Goal: Use online tool/utility: Utilize a website feature to perform a specific function

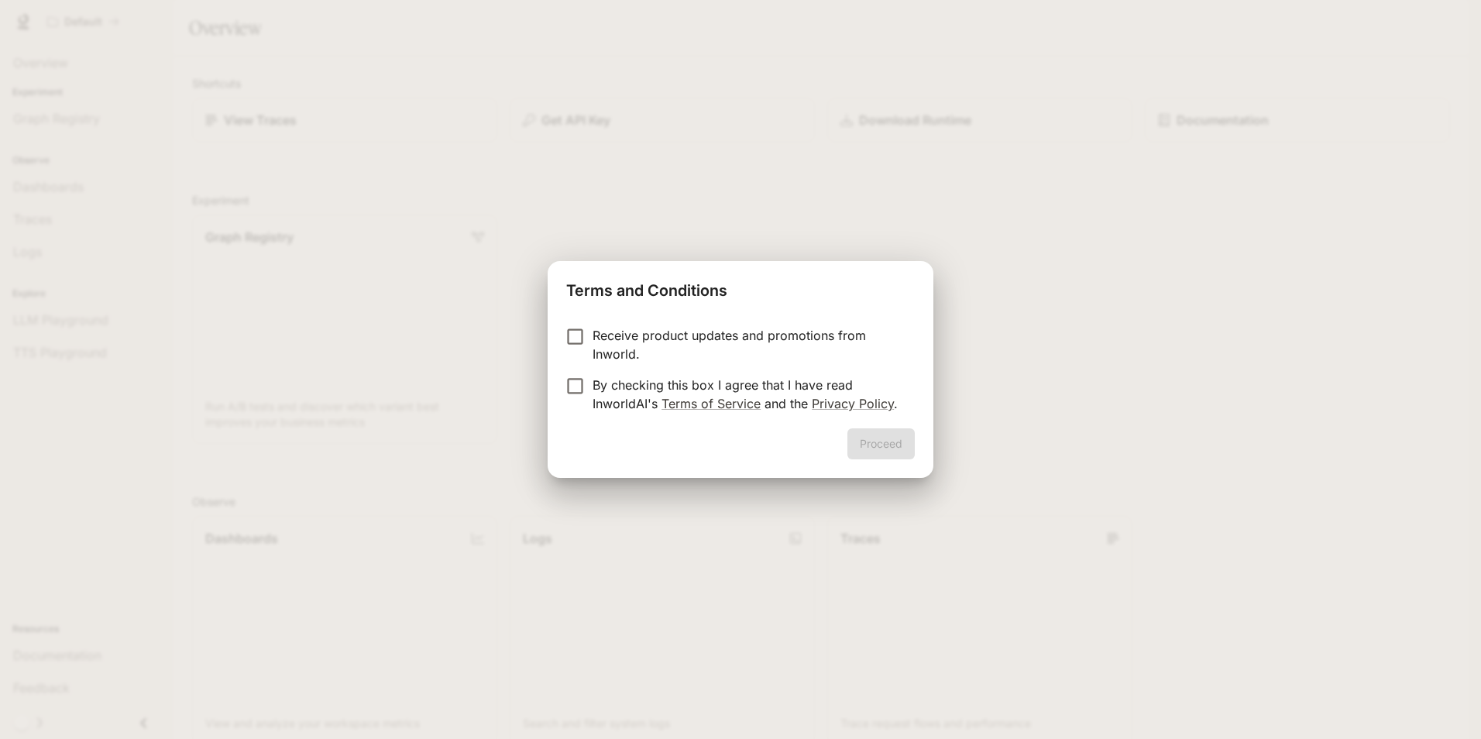
click at [647, 334] on p "Receive product updates and promotions from Inworld." at bounding box center [747, 344] width 310 height 37
click at [882, 449] on button "Proceed" at bounding box center [880, 443] width 67 height 31
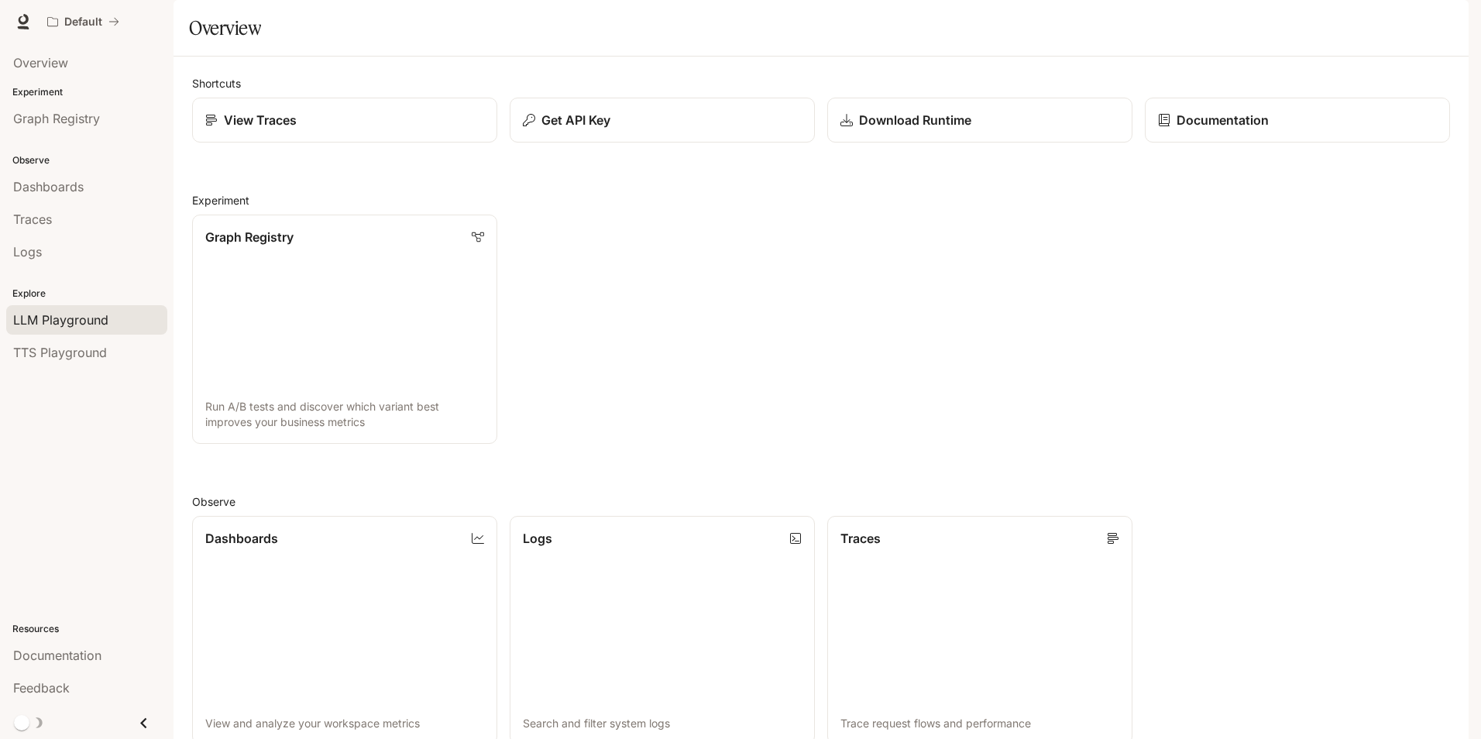
click at [36, 311] on span "LLM Playground" at bounding box center [60, 320] width 95 height 19
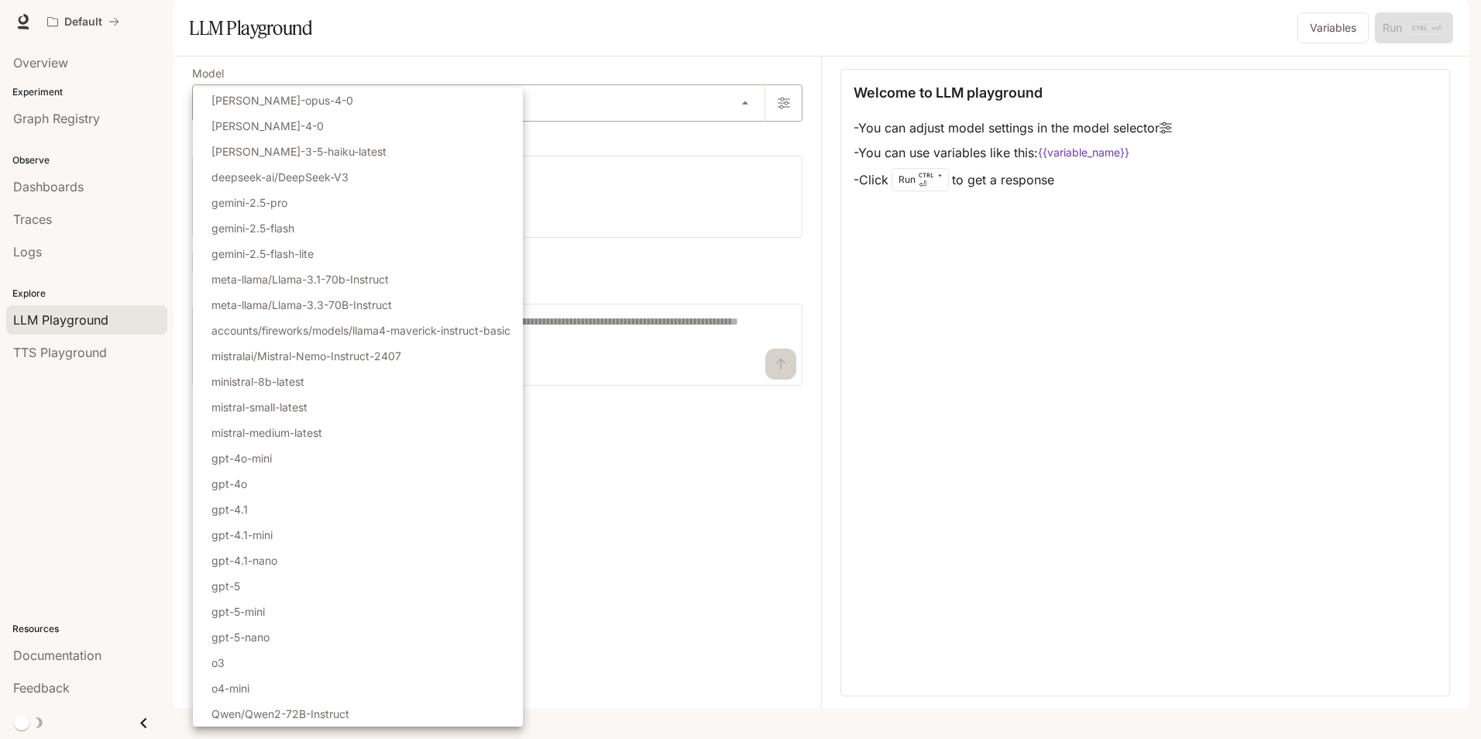
click at [754, 140] on body "Skip to main content Default Documentation Documentation Portal Overview Experi…" at bounding box center [740, 369] width 1481 height 739
click at [287, 589] on li "gpt-5" at bounding box center [358, 586] width 330 height 26
type input "*****"
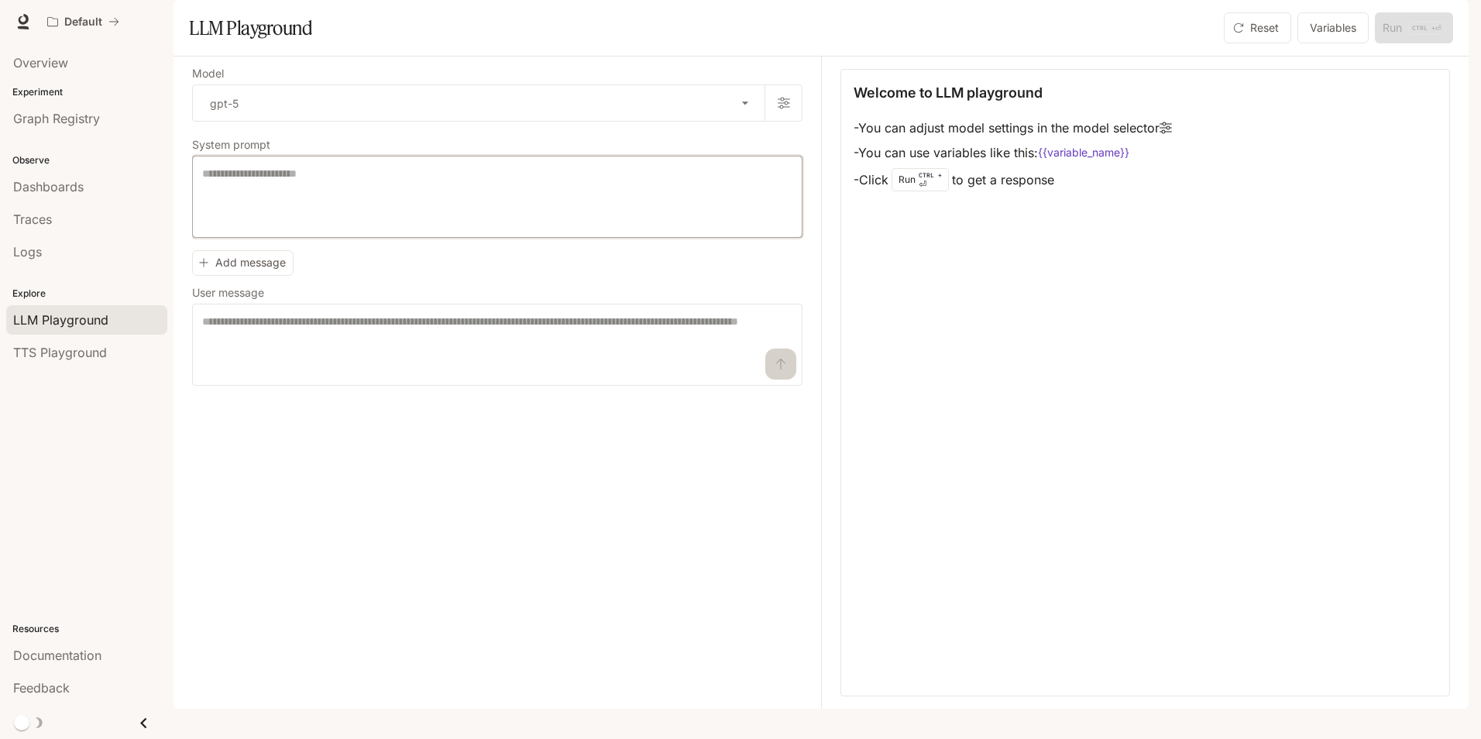
click at [393, 228] on textarea at bounding box center [497, 197] width 590 height 62
click at [394, 366] on textarea at bounding box center [497, 345] width 590 height 62
click at [446, 206] on div "* ​" at bounding box center [497, 197] width 610 height 82
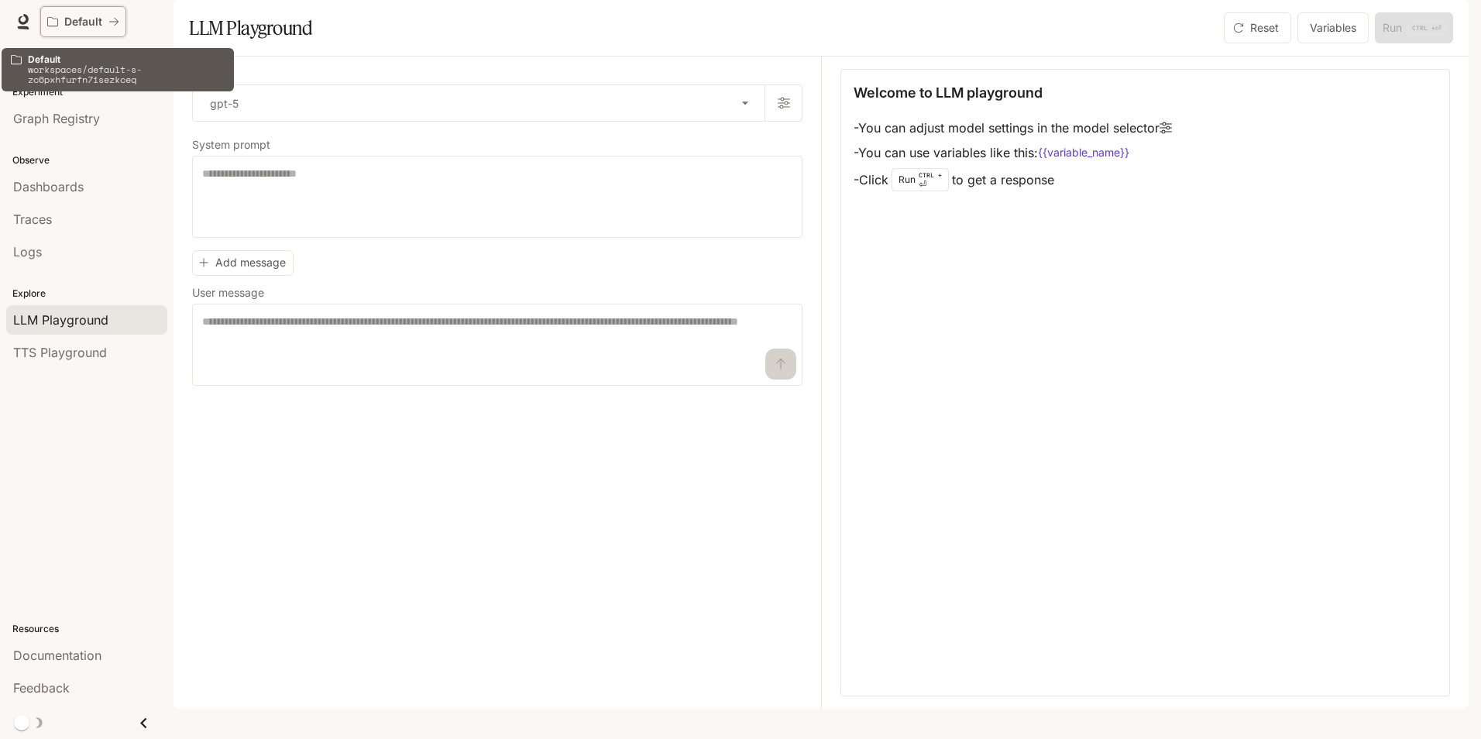
click at [44, 22] on button "Default" at bounding box center [83, 21] width 86 height 31
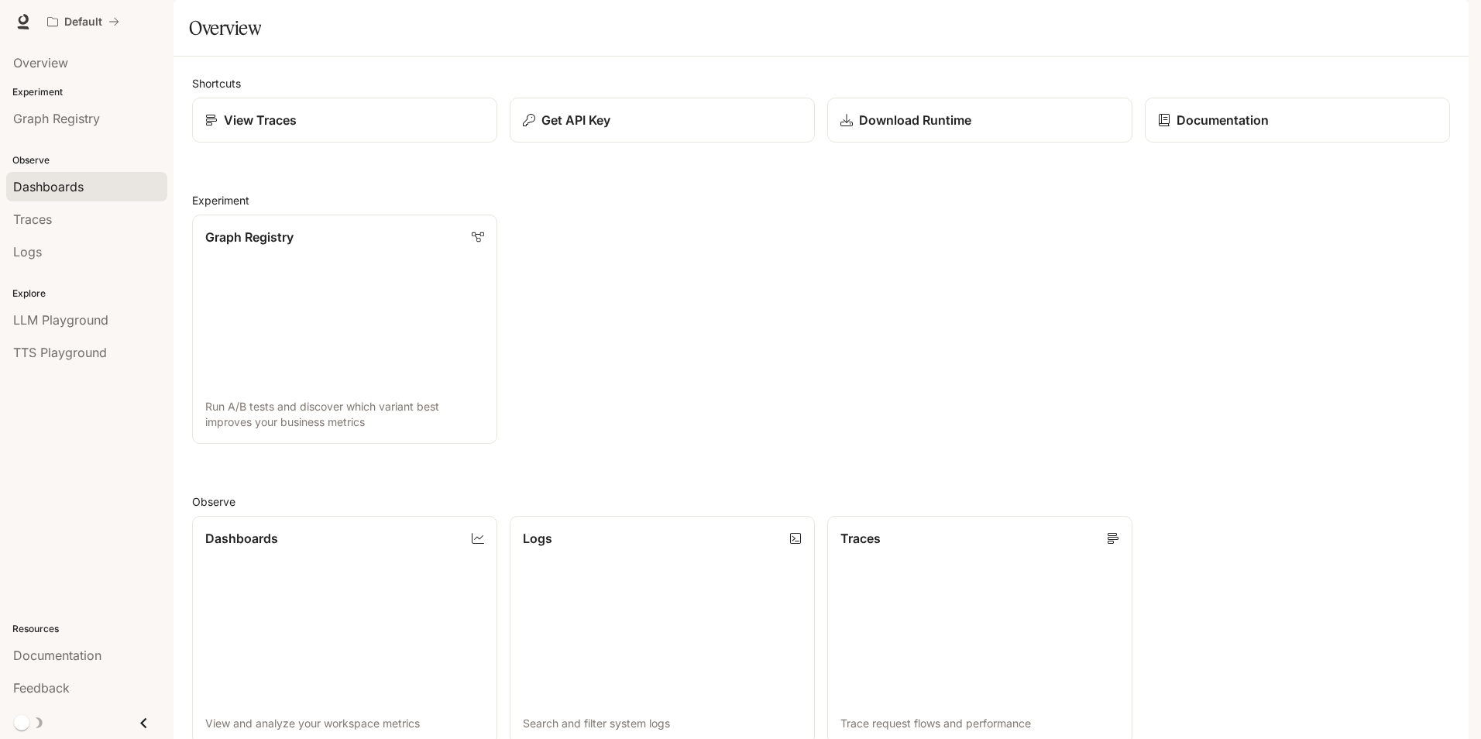
click at [98, 191] on div "Dashboards" at bounding box center [86, 186] width 147 height 19
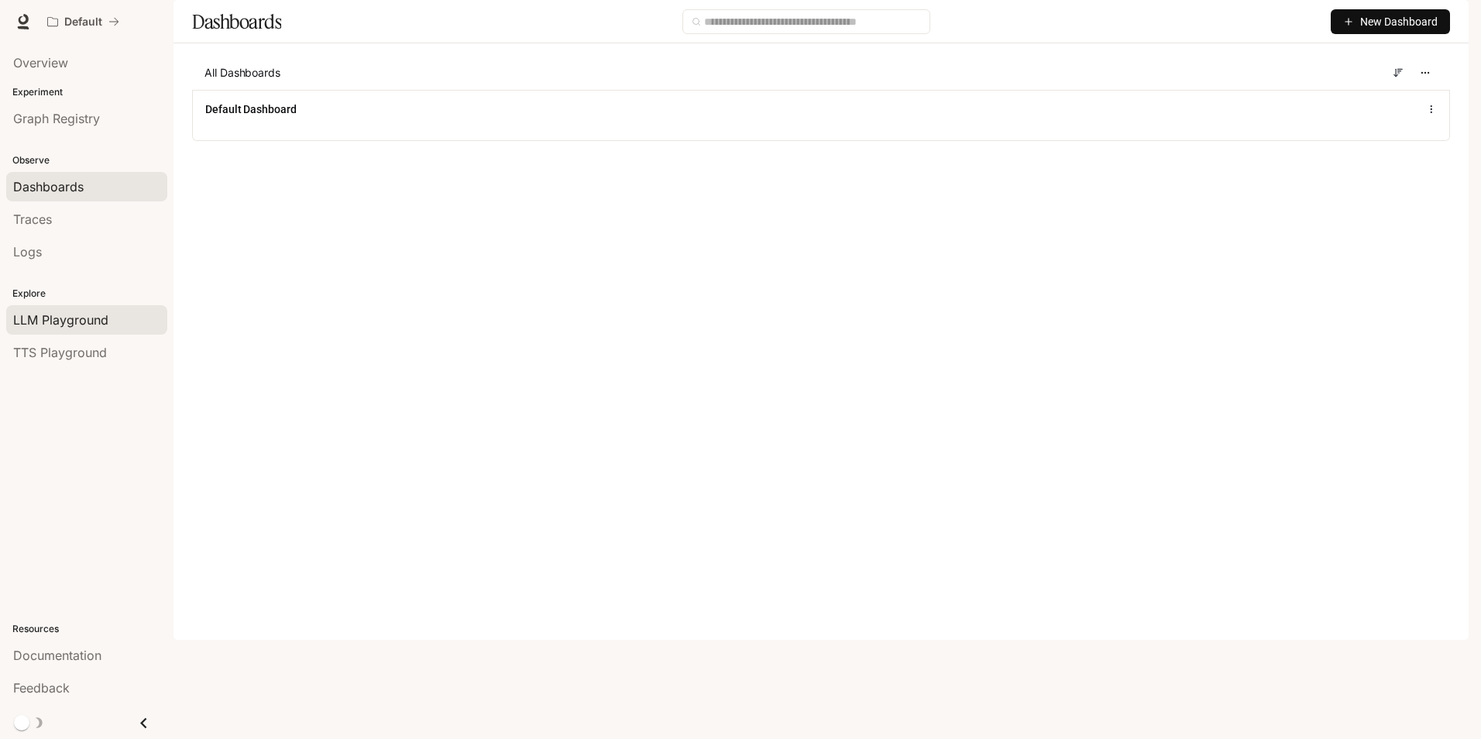
click at [83, 315] on span "LLM Playground" at bounding box center [60, 320] width 95 height 19
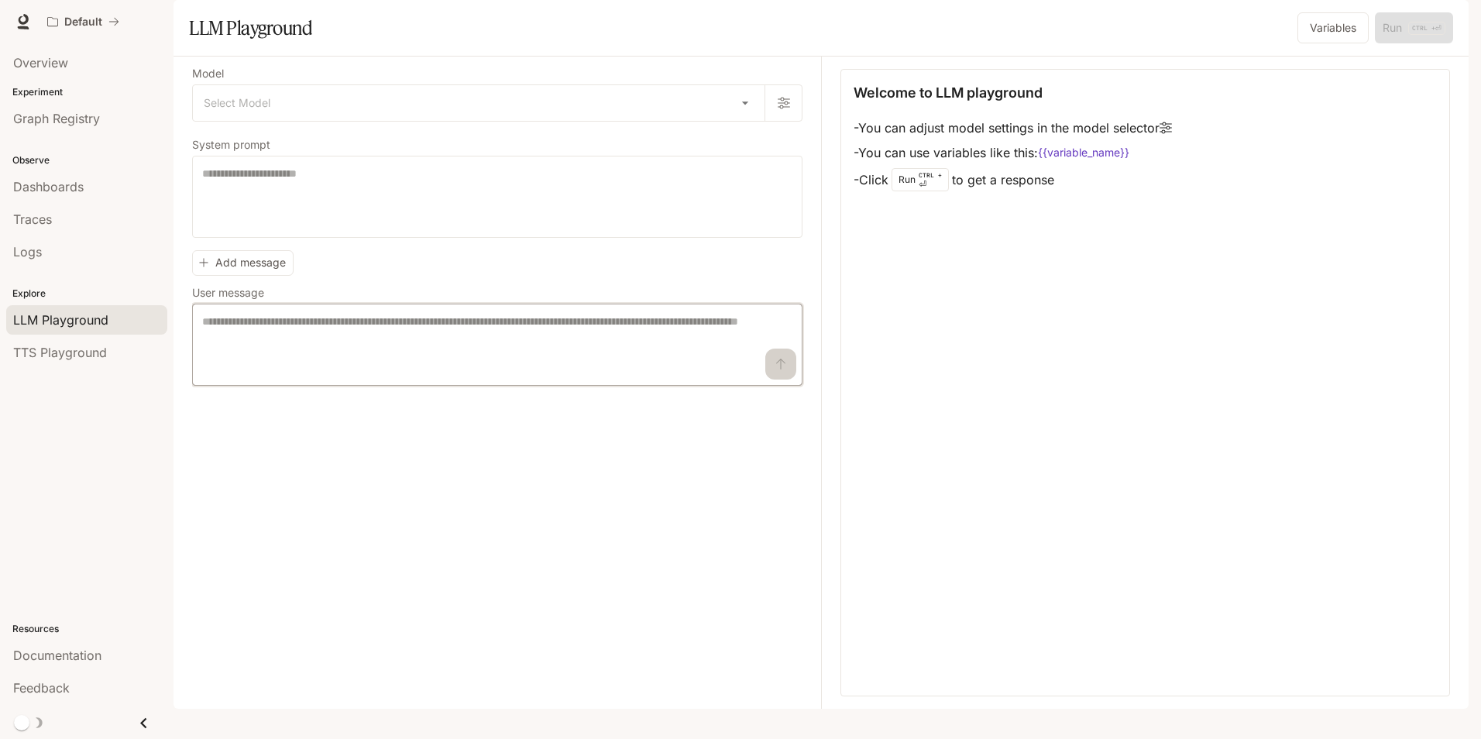
click at [561, 362] on textarea at bounding box center [497, 345] width 590 height 62
click at [69, 352] on span "TTS Playground" at bounding box center [60, 352] width 94 height 19
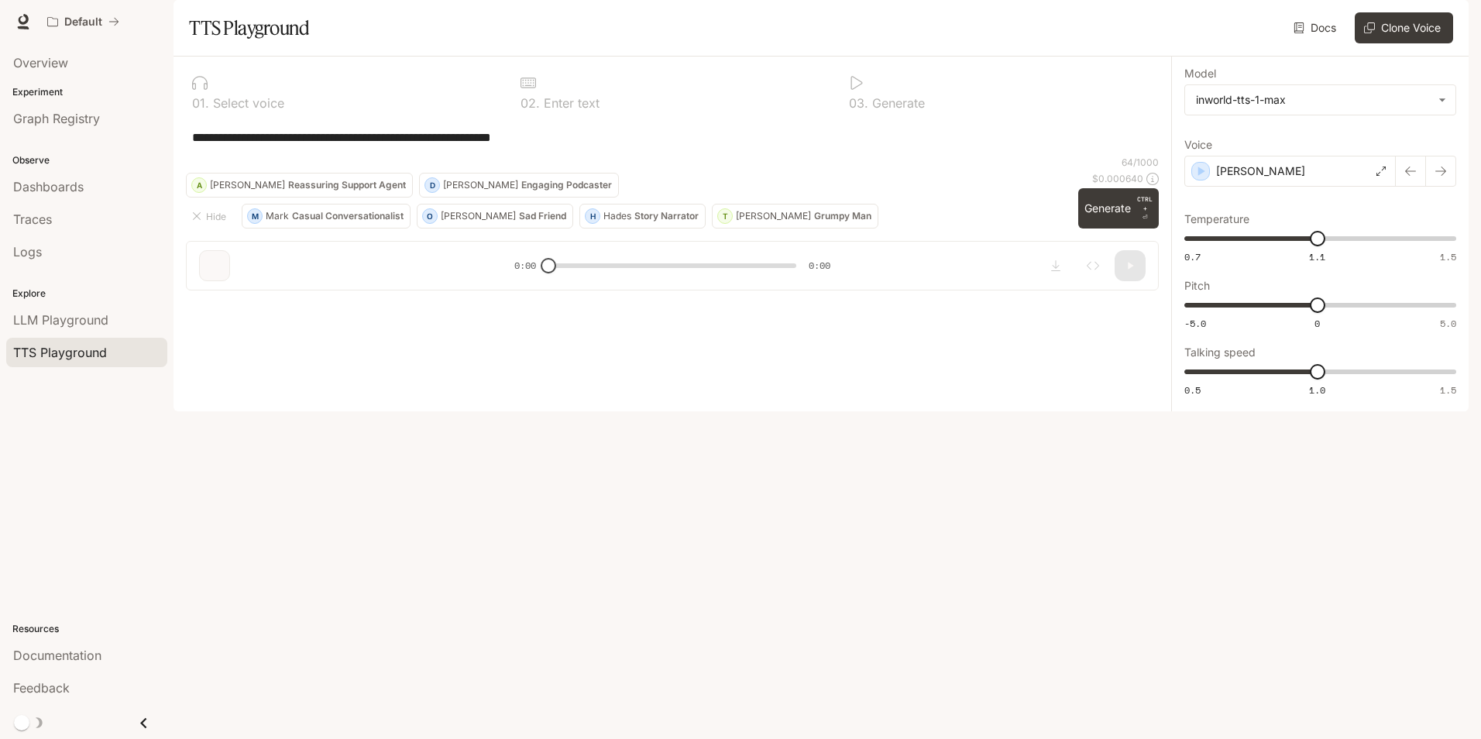
drag, startPoint x: 553, startPoint y: 688, endPoint x: 658, endPoint y: 695, distance: 104.8
click at [658, 303] on div "**********" at bounding box center [671, 180] width 997 height 246
drag, startPoint x: 551, startPoint y: 690, endPoint x: 647, endPoint y: 702, distance: 96.7
click at [647, 303] on div "**********" at bounding box center [671, 180] width 997 height 246
click at [406, 190] on p "Reassuring Support Agent" at bounding box center [347, 184] width 118 height 9
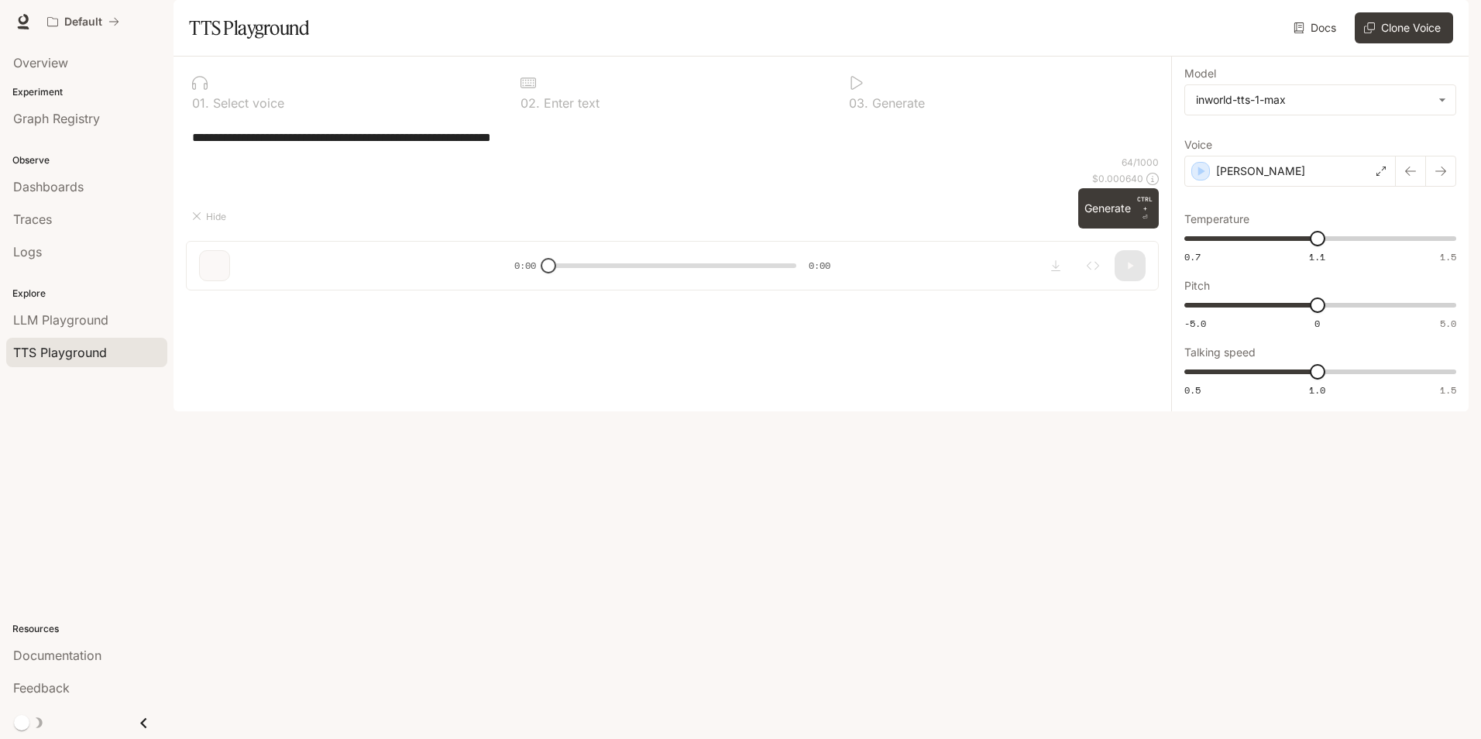
type textarea "**********"
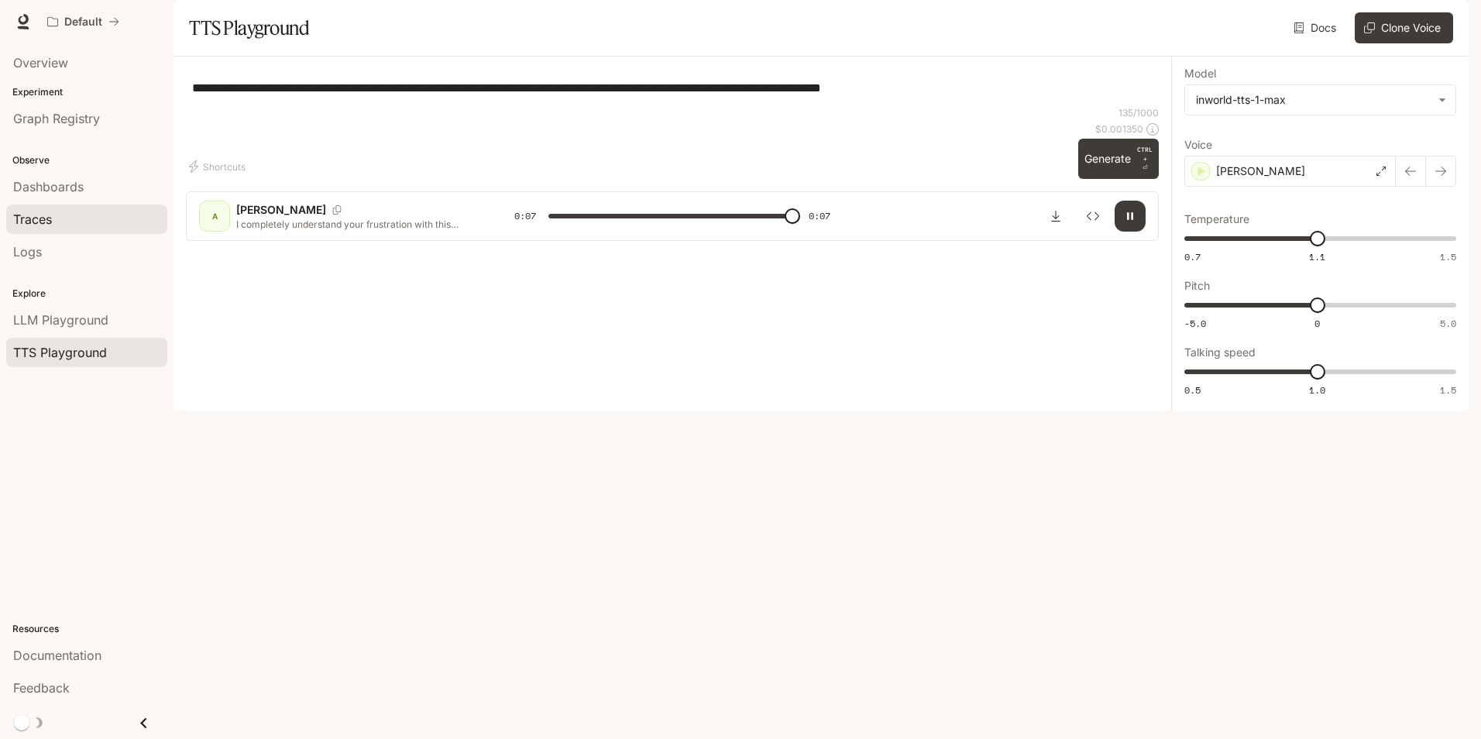
type input "*"
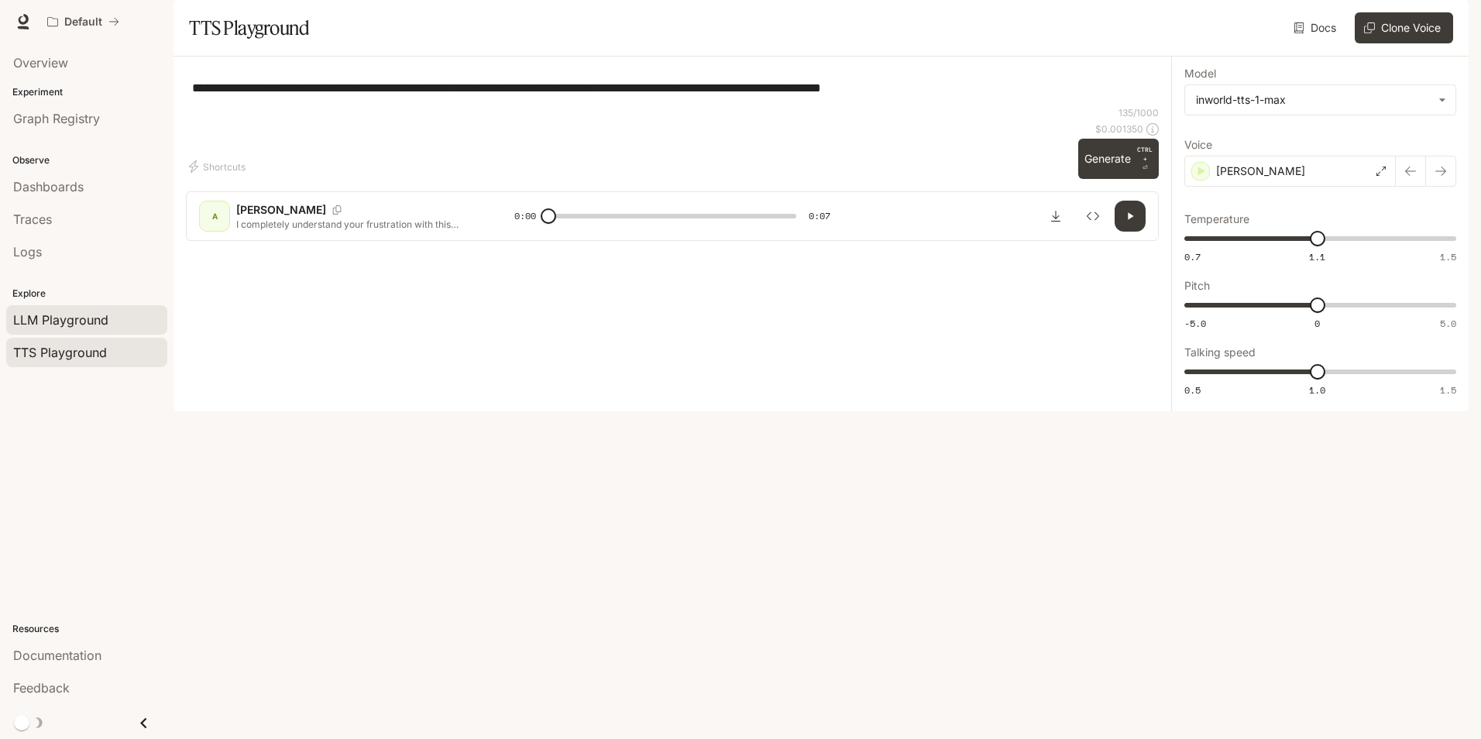
click at [39, 306] on link "LLM Playground" at bounding box center [86, 319] width 161 height 29
